Goal: Information Seeking & Learning: Learn about a topic

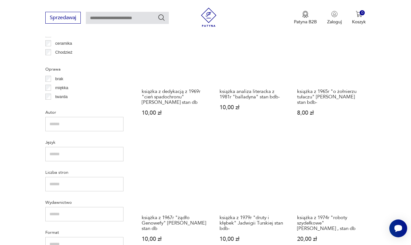
scroll to position [521, 0]
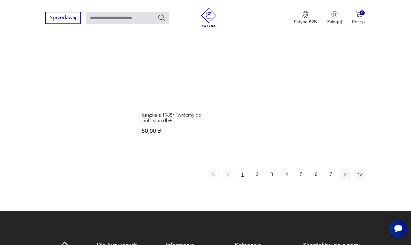
scroll to position [867, 0]
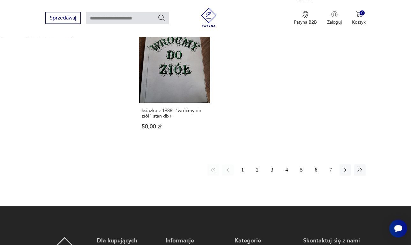
click at [256, 171] on button "2" at bounding box center [257, 169] width 11 height 11
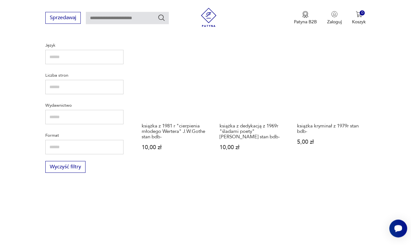
scroll to position [639, 0]
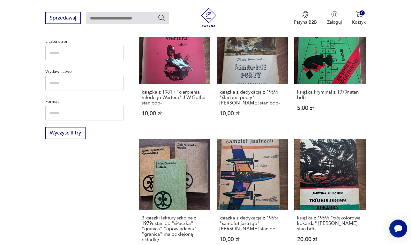
click at [61, 85] on input "text" at bounding box center [84, 83] width 78 height 14
type input "*"
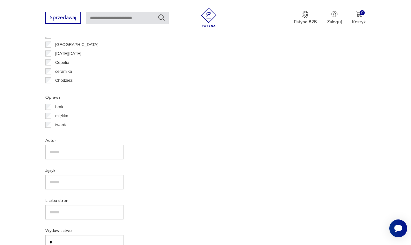
type input "**"
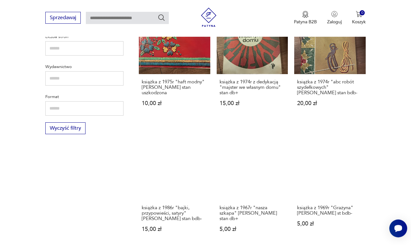
scroll to position [639, 0]
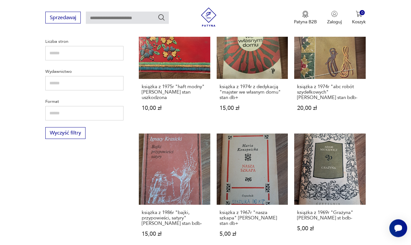
click at [65, 85] on input "text" at bounding box center [84, 83] width 78 height 14
click at [63, 82] on input "text" at bounding box center [84, 83] width 78 height 14
click at [80, 175] on div "Filtruj produkty Cena MIN MAX OK Promocja Datowanie OK Kraj pochodzenia Polska …" at bounding box center [84, 7] width 78 height 793
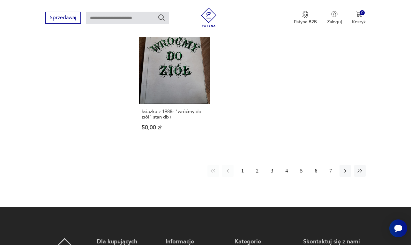
scroll to position [867, 0]
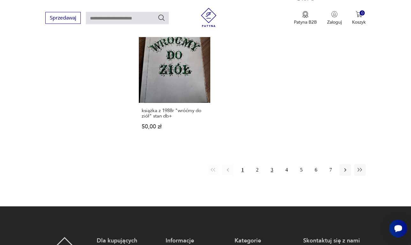
click at [271, 170] on button "3" at bounding box center [271, 169] width 11 height 11
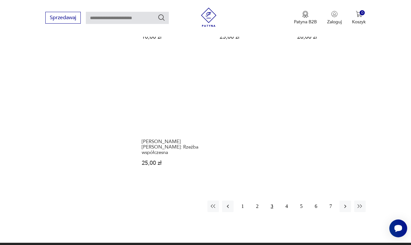
scroll to position [867, 0]
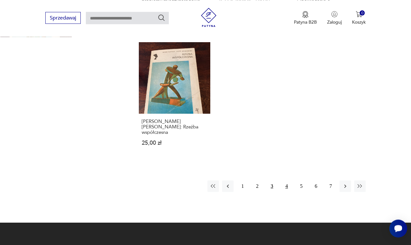
click at [286, 181] on button "4" at bounding box center [286, 185] width 11 height 11
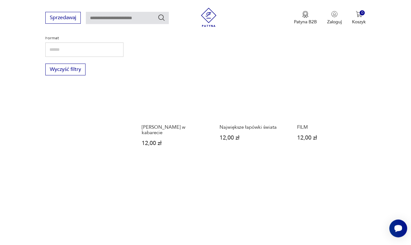
scroll to position [704, 0]
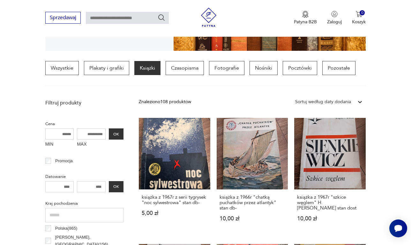
scroll to position [480, 0]
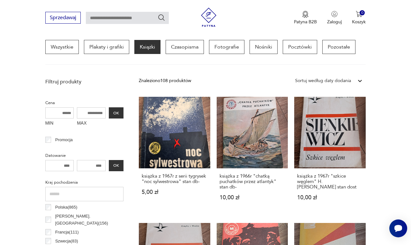
scroll to position [480, 0]
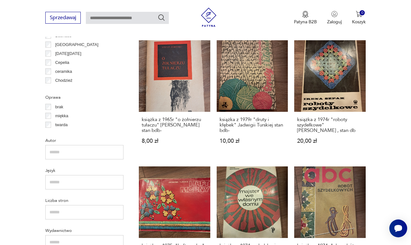
scroll to position [171, 0]
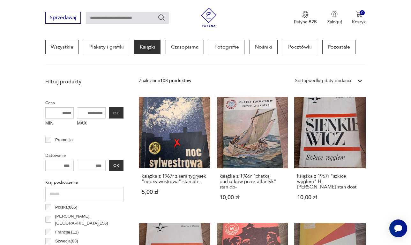
scroll to position [480, 0]
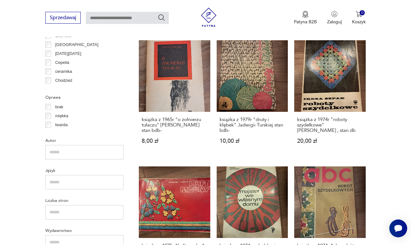
scroll to position [171, 0]
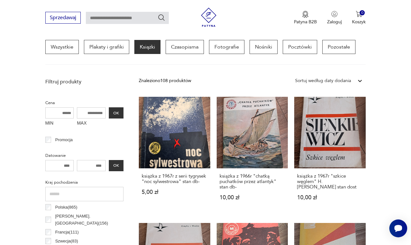
scroll to position [480, 0]
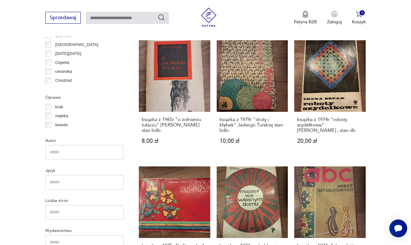
scroll to position [171, 0]
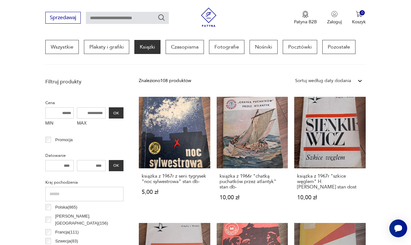
scroll to position [480, 0]
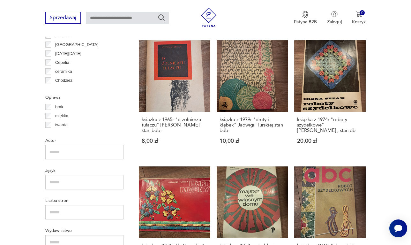
scroll to position [171, 0]
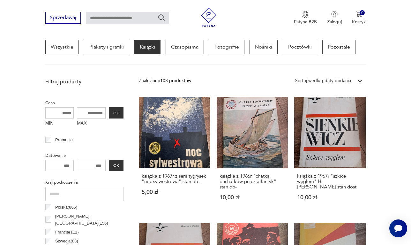
scroll to position [171, 0]
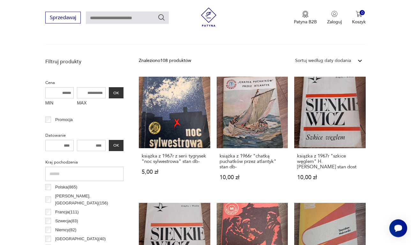
scroll to position [480, 0]
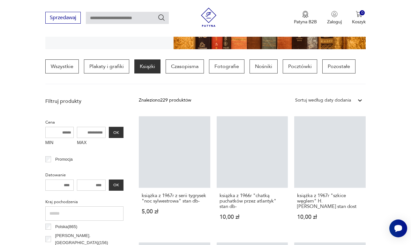
scroll to position [150, 0]
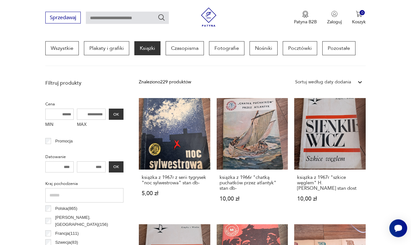
scroll to position [91, 0]
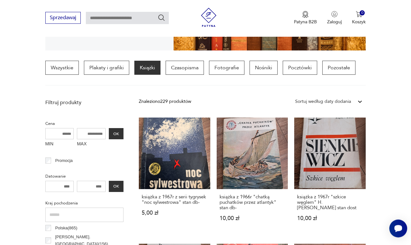
scroll to position [150, 0]
